Goal: Information Seeking & Learning: Check status

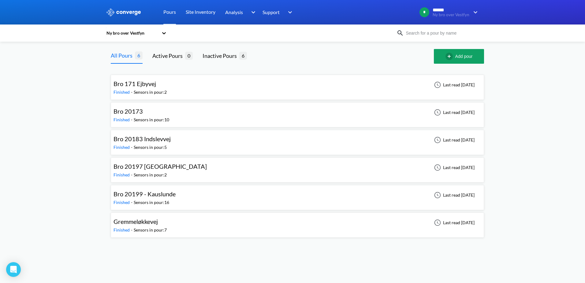
click at [143, 140] on span "Bro 20183 Indslevvej" at bounding box center [142, 138] width 57 height 7
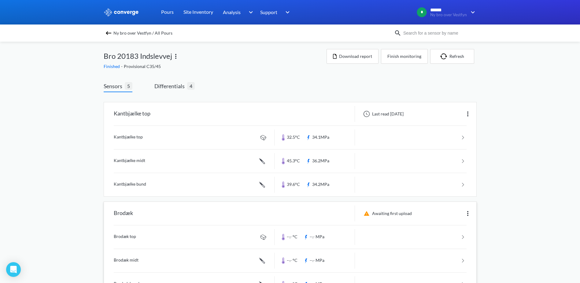
click at [120, 258] on link at bounding box center [290, 260] width 353 height 23
click at [132, 160] on link at bounding box center [290, 160] width 353 height 23
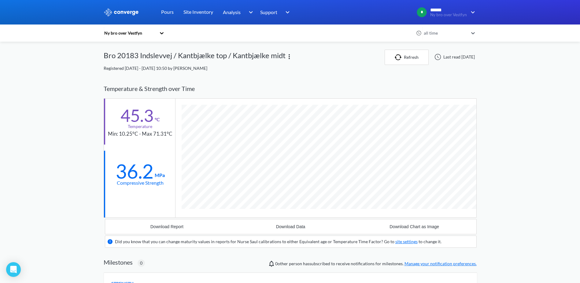
scroll to position [391, 373]
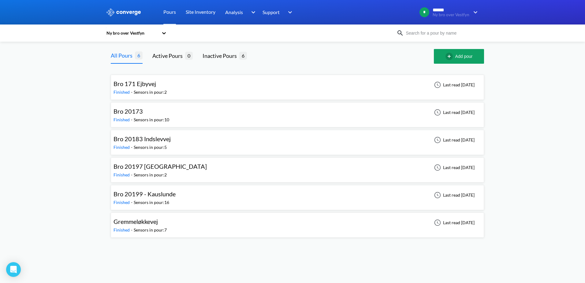
click at [135, 111] on span "Bro 20173" at bounding box center [128, 110] width 29 height 7
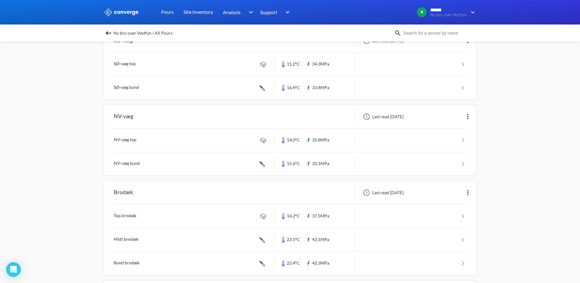
scroll to position [490, 0]
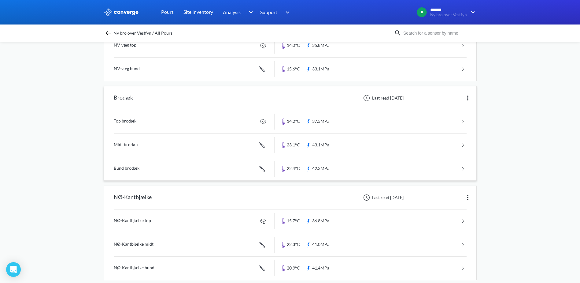
click at [135, 145] on link at bounding box center [290, 144] width 353 height 23
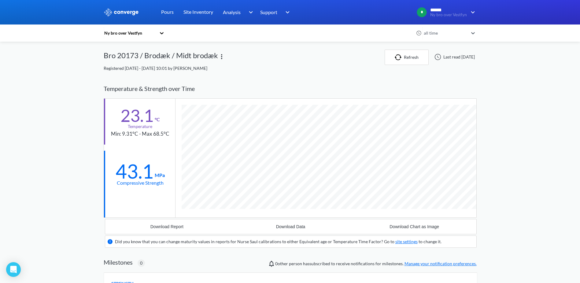
scroll to position [391, 373]
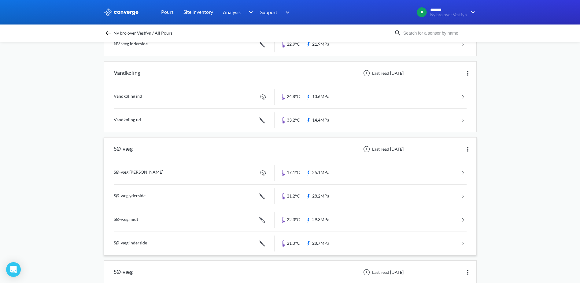
scroll to position [153, 0]
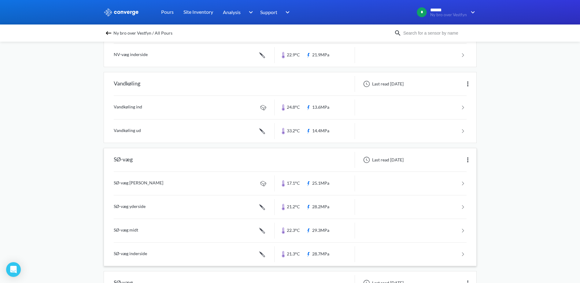
click at [125, 181] on link at bounding box center [290, 183] width 353 height 23
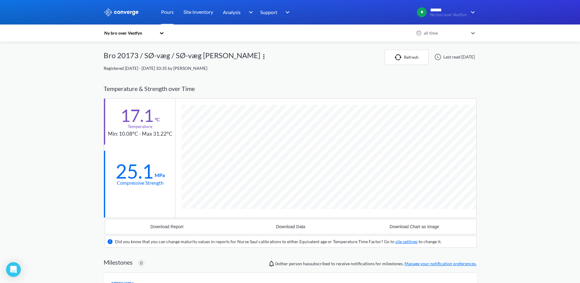
scroll to position [380, 373]
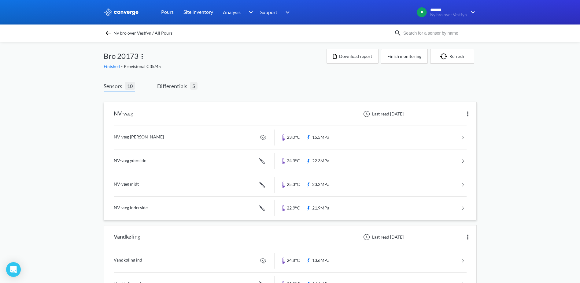
click at [124, 136] on link at bounding box center [290, 137] width 353 height 23
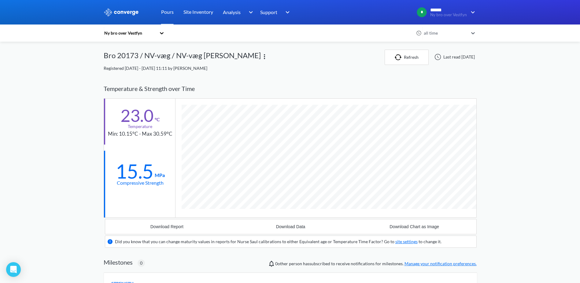
scroll to position [380, 373]
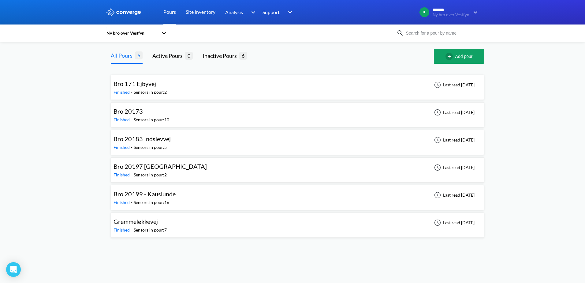
click at [142, 139] on span "Bro 20183 Indslevvej" at bounding box center [142, 138] width 57 height 7
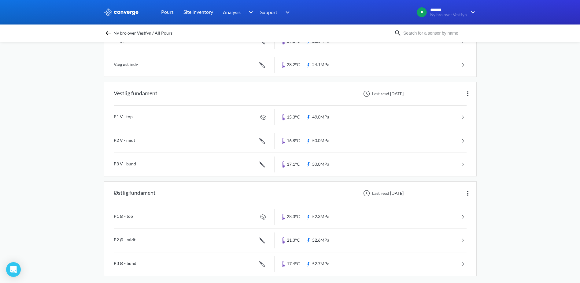
scroll to position [324, 0]
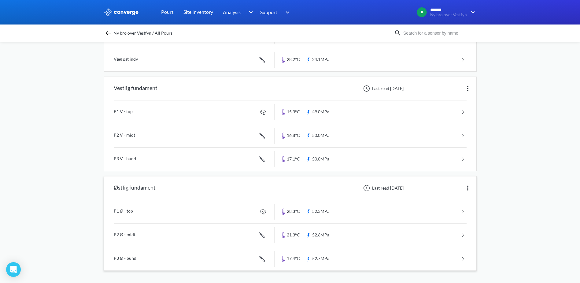
click at [131, 234] on link at bounding box center [290, 234] width 353 height 23
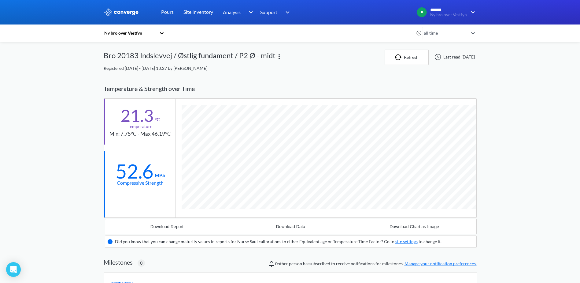
scroll to position [391, 373]
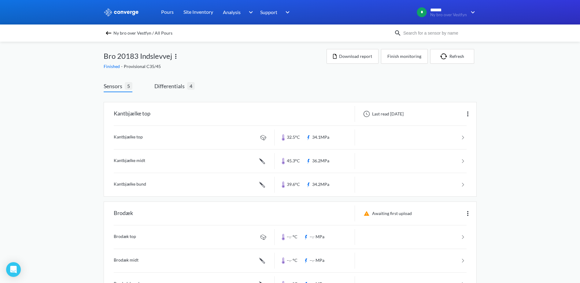
click at [110, 32] on img at bounding box center [108, 32] width 7 height 7
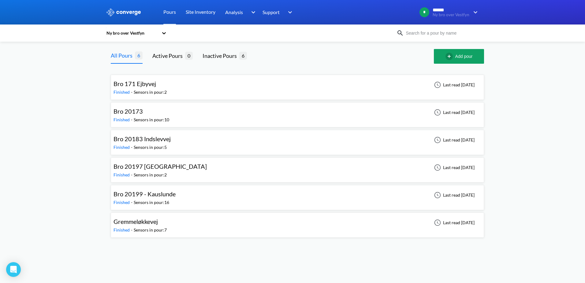
click at [146, 222] on span "Gremmeløkkevej" at bounding box center [136, 221] width 44 height 7
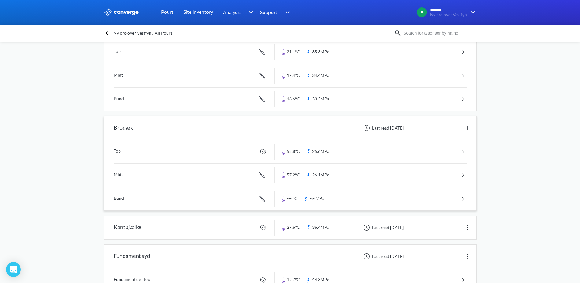
scroll to position [337, 0]
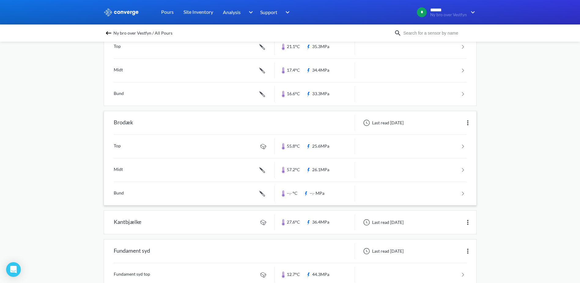
click at [117, 168] on link at bounding box center [290, 169] width 353 height 23
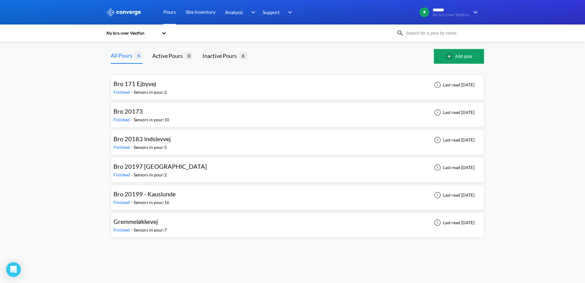
click at [134, 112] on span "Bro 20173" at bounding box center [128, 110] width 29 height 7
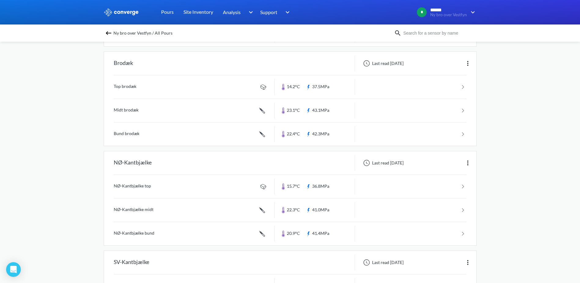
scroll to position [551, 0]
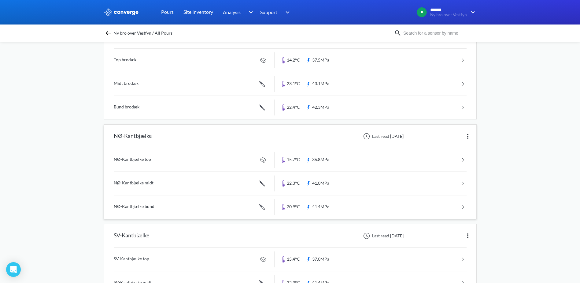
click at [147, 182] on link at bounding box center [290, 183] width 353 height 23
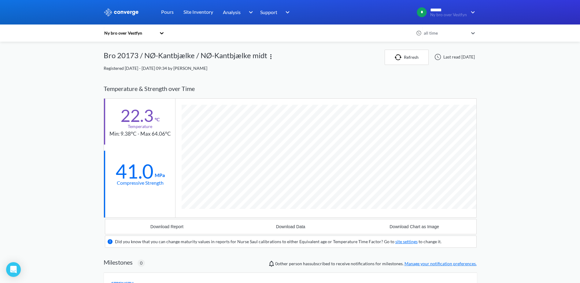
scroll to position [391, 373]
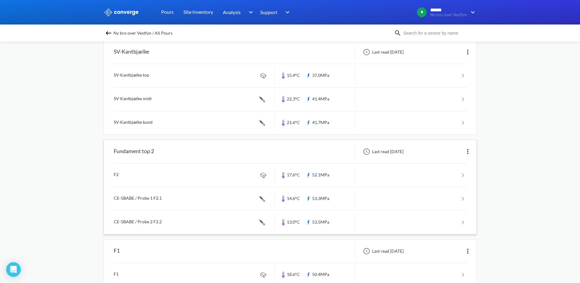
scroll to position [704, 0]
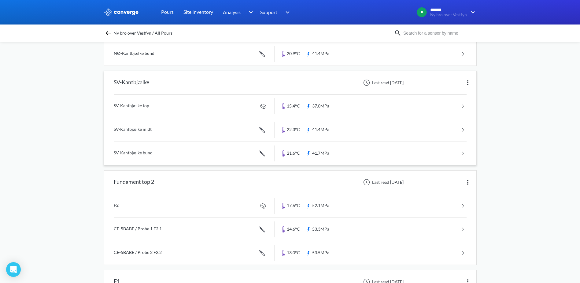
click at [140, 129] on link at bounding box center [290, 129] width 353 height 23
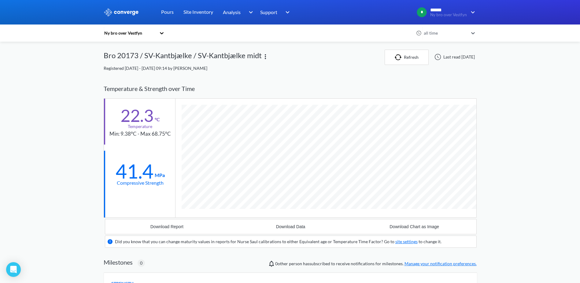
scroll to position [391, 373]
drag, startPoint x: 151, startPoint y: 134, endPoint x: 174, endPoint y: 132, distance: 23.0
click at [174, 132] on div "22.3 °C Temperature Min: 9.38°C - Max 68.75°C" at bounding box center [139, 122] width 71 height 46
drag, startPoint x: 174, startPoint y: 132, endPoint x: 166, endPoint y: 151, distance: 21.2
click at [166, 151] on div "41.4 MPa Compressive Strength" at bounding box center [139, 174] width 71 height 46
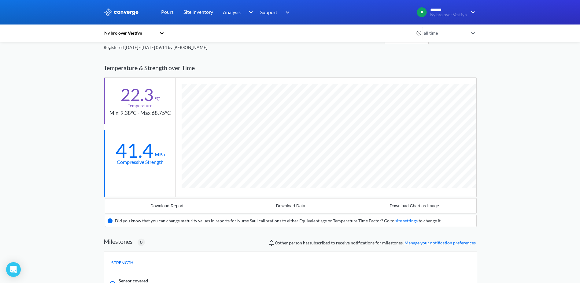
scroll to position [0, 0]
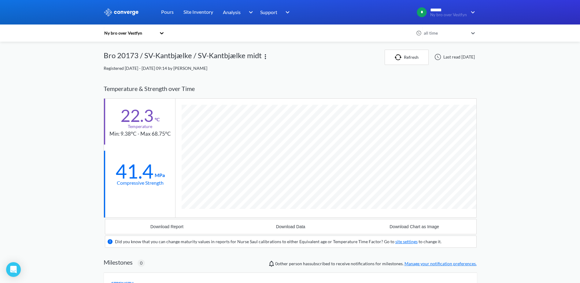
click at [219, 69] on div "Registered [DATE] - [DATE] 09:14 by [PERSON_NAME]" at bounding box center [290, 68] width 373 height 7
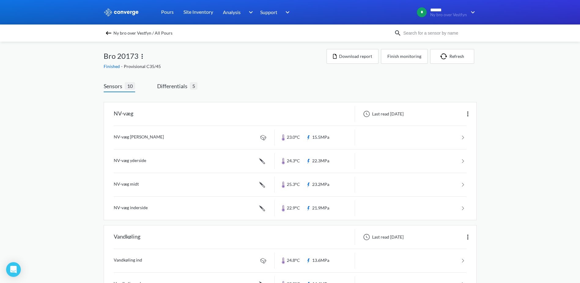
click at [111, 32] on img at bounding box center [108, 32] width 7 height 7
